Goal: Task Accomplishment & Management: Use online tool/utility

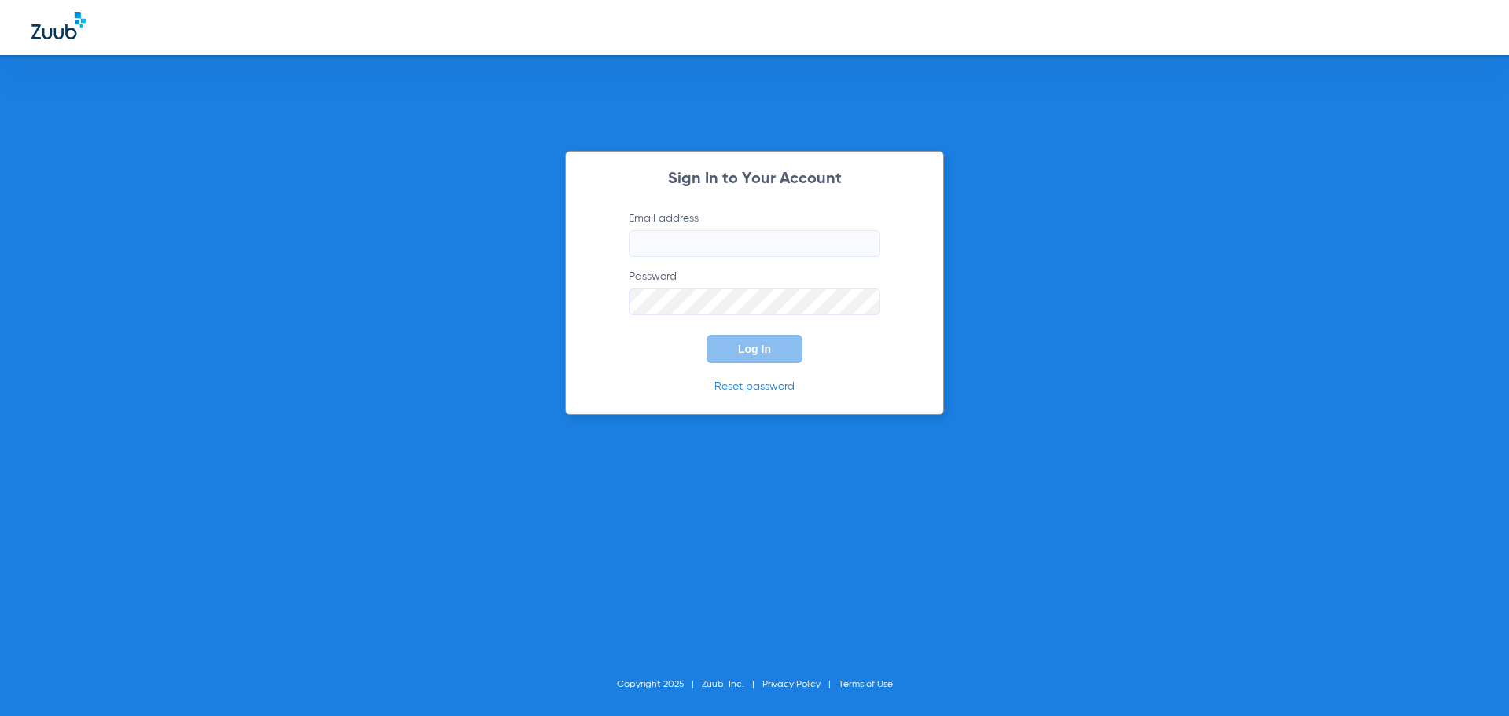
type input "[EMAIL_ADDRESS][DOMAIN_NAME]"
click at [750, 352] on span "Log In" at bounding box center [754, 349] width 33 height 13
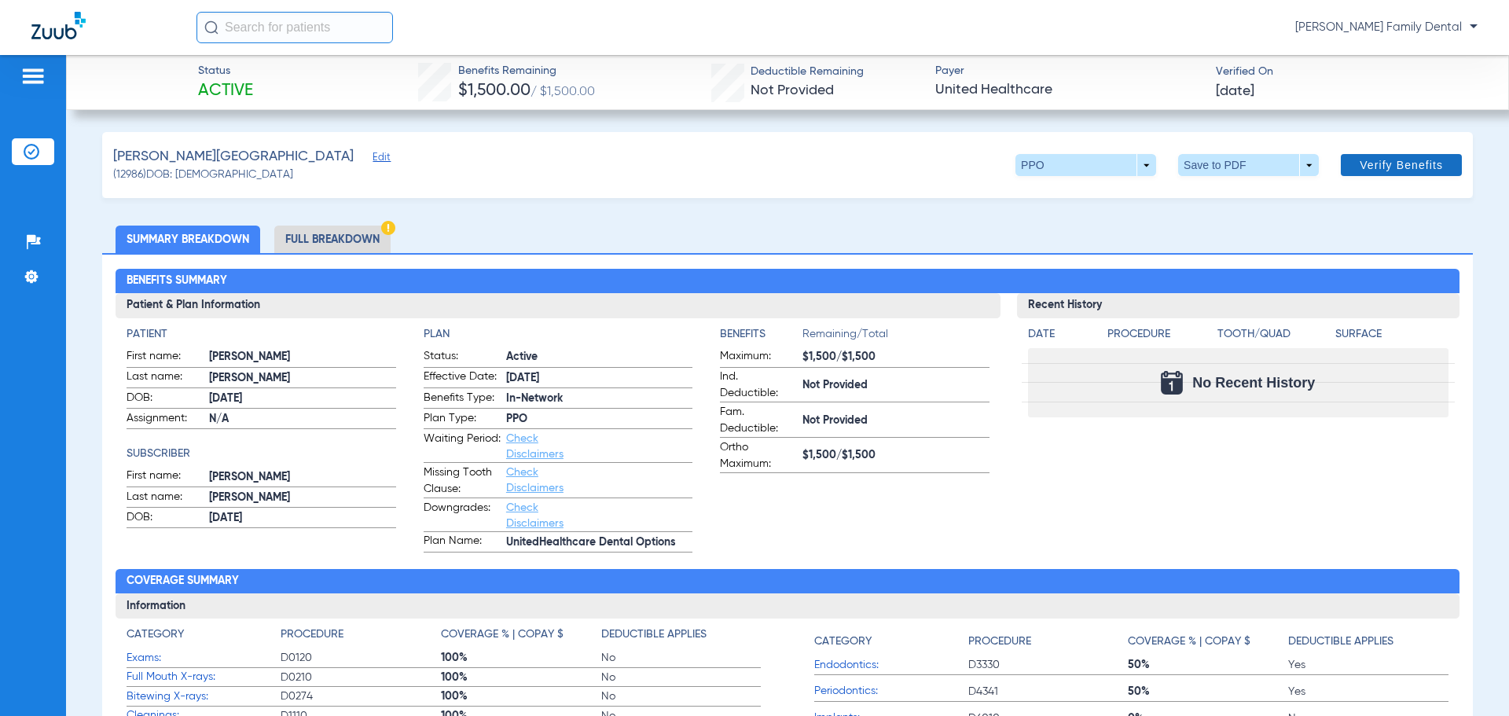
click at [1372, 163] on span "Verify Benefits" at bounding box center [1400, 165] width 83 height 13
